Goal: Information Seeking & Learning: Find specific fact

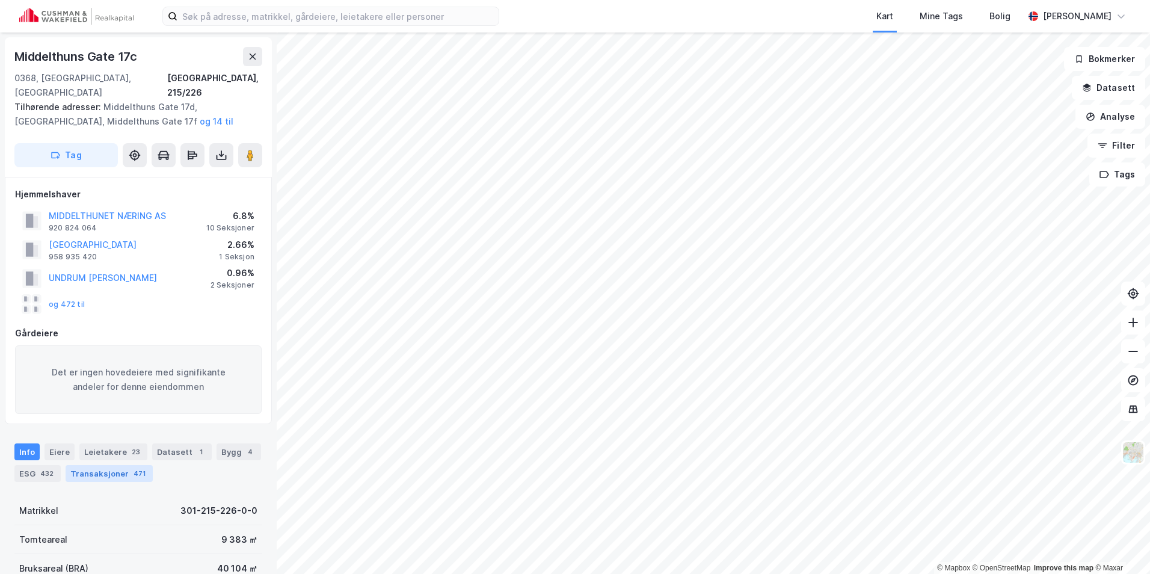
click at [97, 465] on div "Transaksjoner 471" at bounding box center [109, 473] width 87 height 17
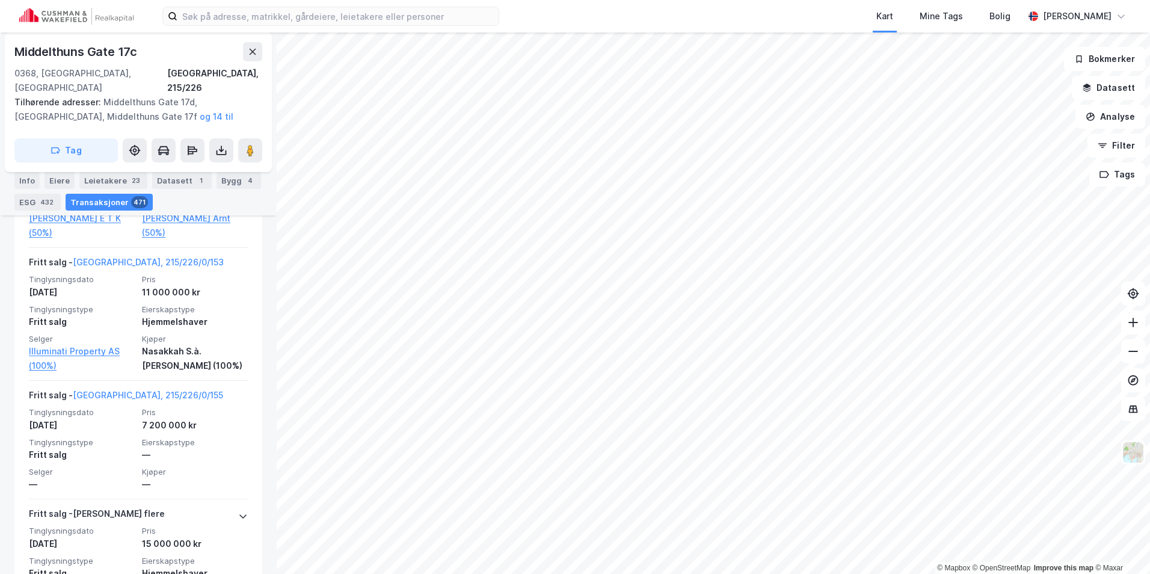
scroll to position [975, 0]
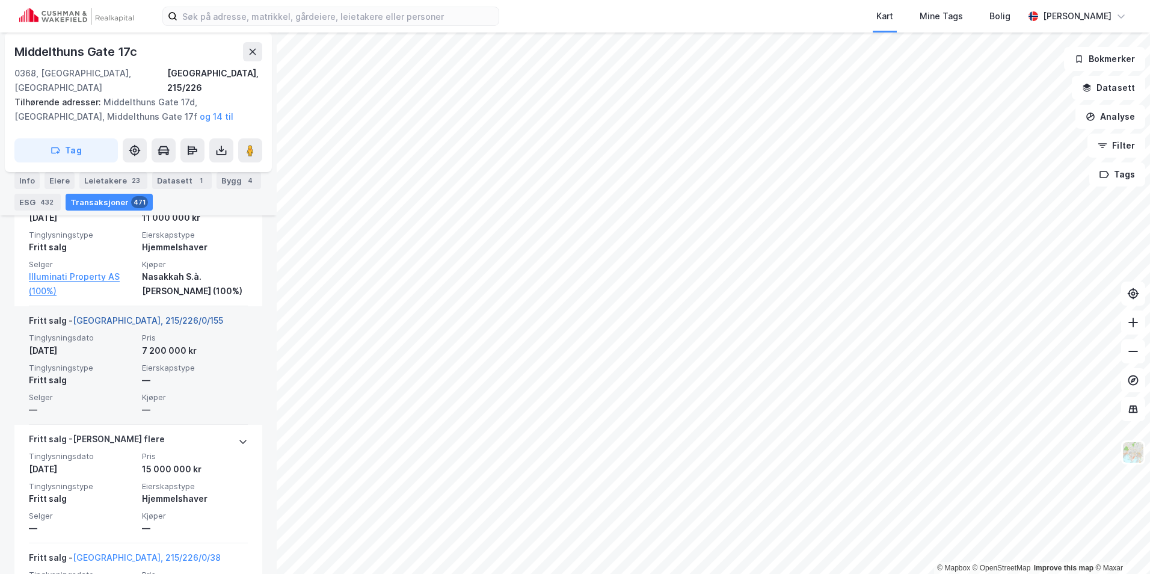
click at [129, 315] on link "Oslo, 215/226/0/155" at bounding box center [148, 320] width 150 height 10
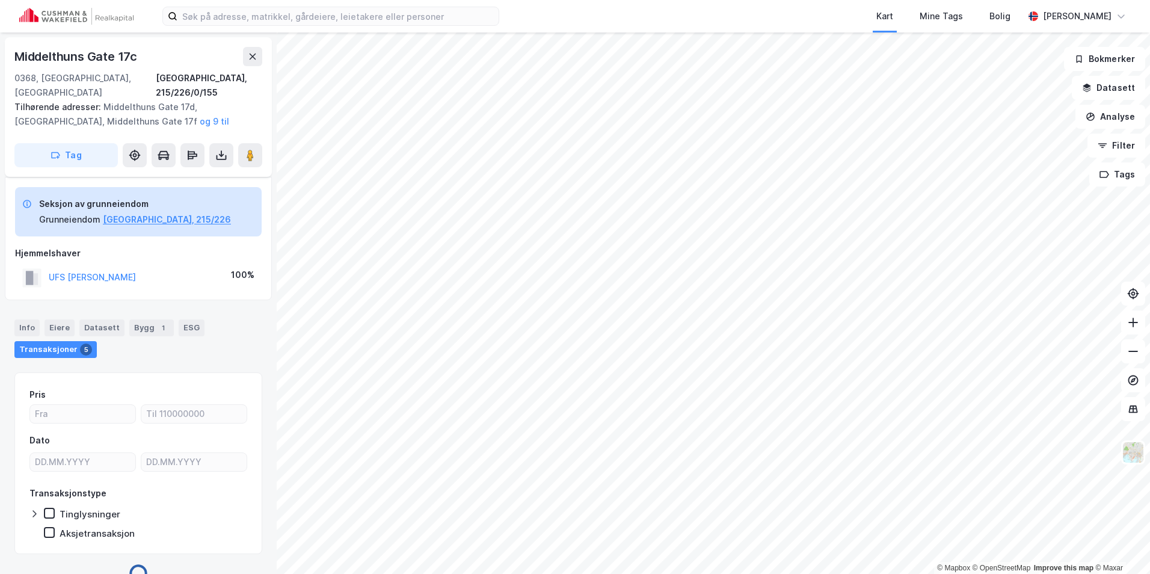
scroll to position [48, 0]
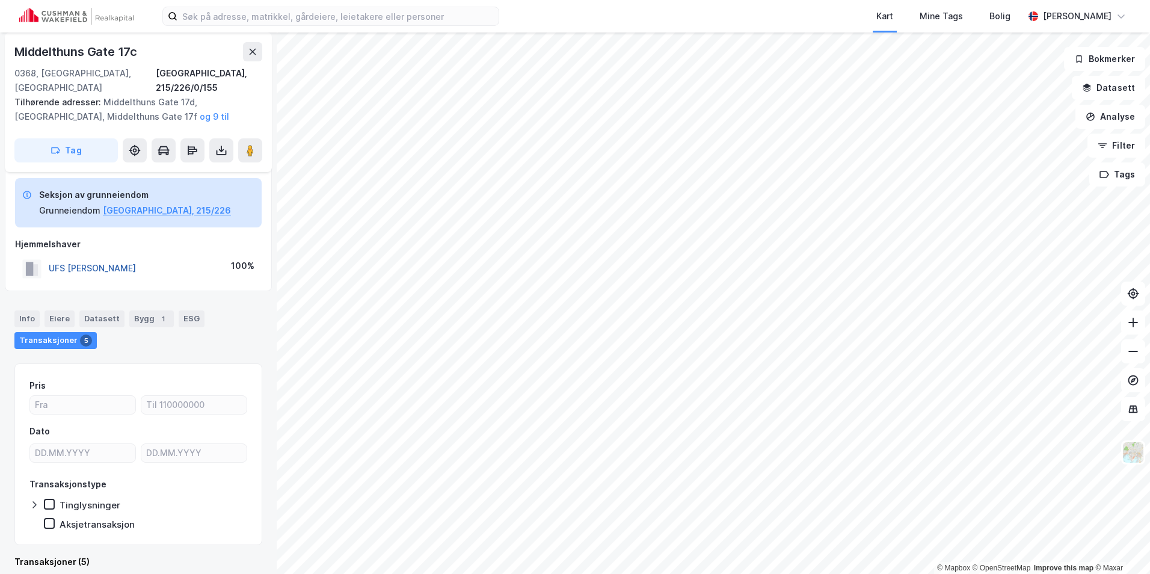
click at [0, 0] on button "UFS PETTER TØMMER" at bounding box center [0, 0] width 0 height 0
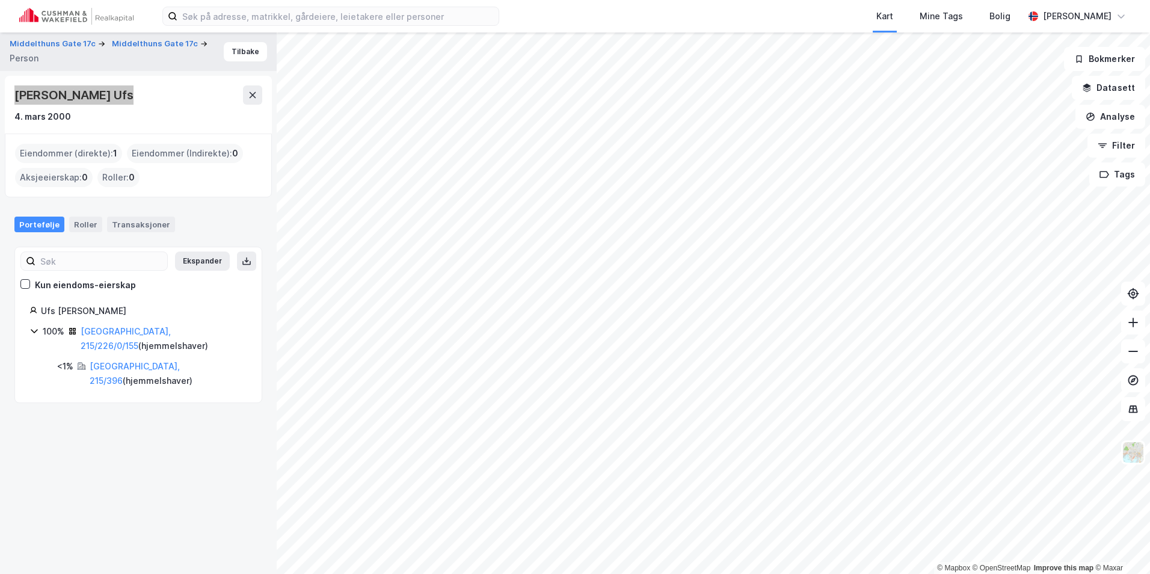
drag, startPoint x: 128, startPoint y: 88, endPoint x: 10, endPoint y: 96, distance: 118.1
click at [10, 96] on div "Petter Tømmer Ufs 4. mars 2000" at bounding box center [138, 105] width 267 height 58
click at [128, 107] on div "Petter Tømmer Ufs 4. mars 2000" at bounding box center [138, 104] width 248 height 38
drag, startPoint x: 100, startPoint y: 93, endPoint x: 5, endPoint y: 92, distance: 95.6
click at [5, 92] on div "Petter Tømmer Ufs 4. mars 2000" at bounding box center [138, 105] width 267 height 58
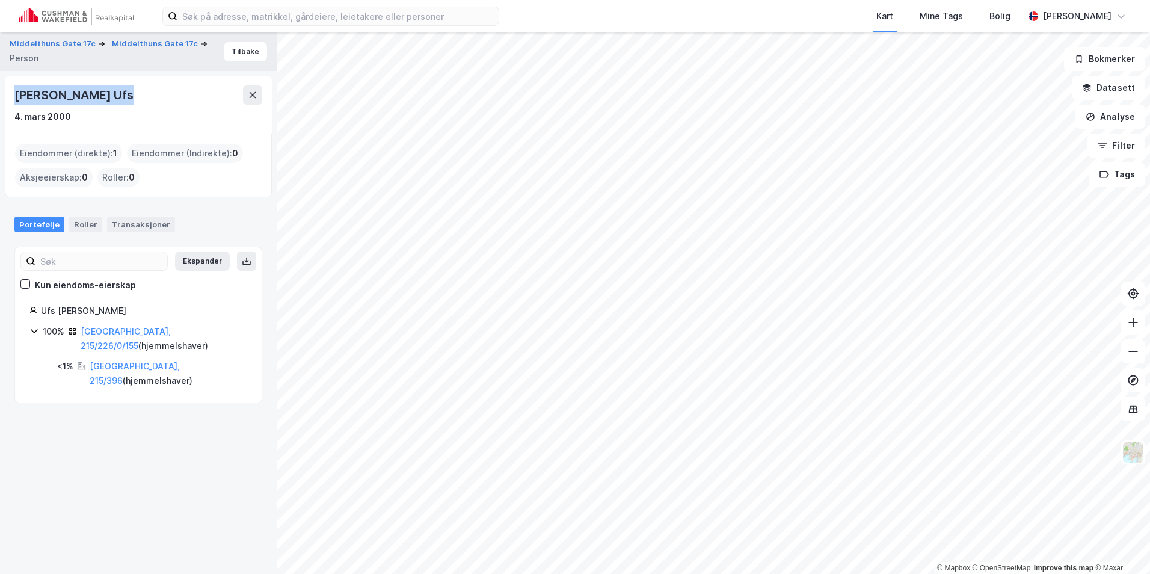
copy div "Petter Tømmer Ufs"
